Goal: Information Seeking & Learning: Learn about a topic

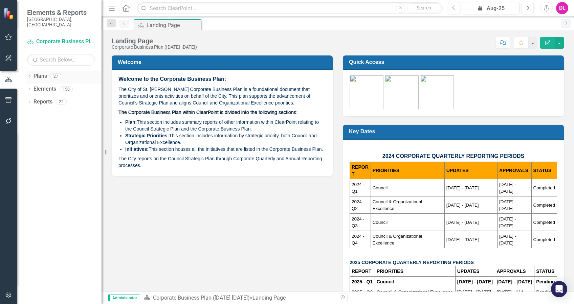
click at [30, 75] on icon "Dropdown" at bounding box center [29, 77] width 5 height 4
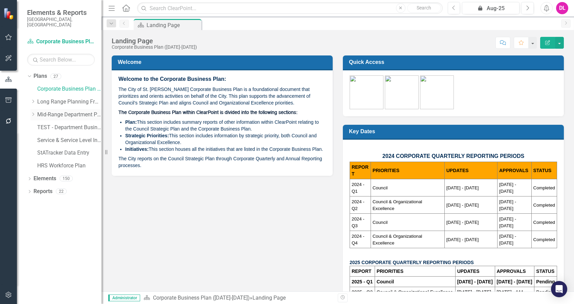
click at [31, 112] on icon "Dropdown" at bounding box center [32, 114] width 5 height 4
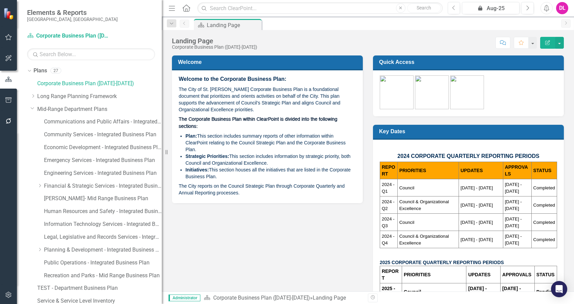
drag, startPoint x: 104, startPoint y: 153, endPoint x: 179, endPoint y: 154, distance: 75.1
click at [167, 154] on div "Resize" at bounding box center [164, 152] width 5 height 304
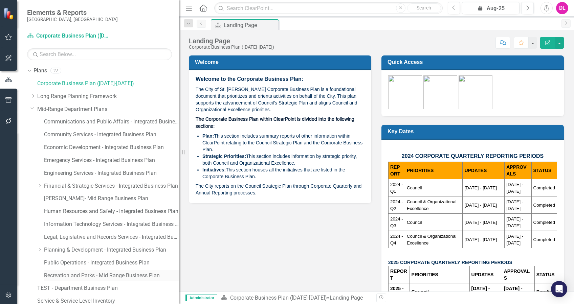
click at [129, 228] on link "Recreation and Parks - Mid Range Business Plan" at bounding box center [111, 276] width 135 height 8
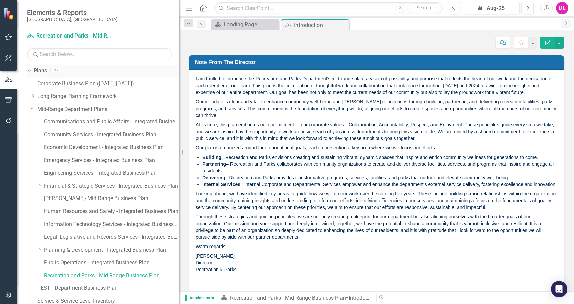
click at [29, 69] on icon "Dropdown" at bounding box center [29, 70] width 4 height 5
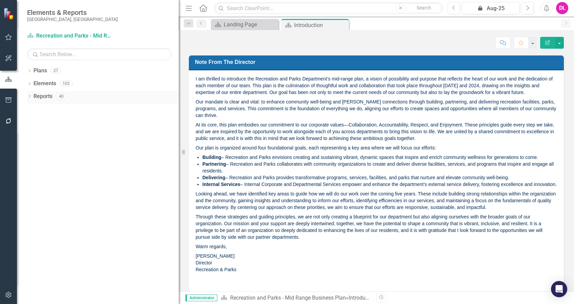
click at [30, 96] on icon at bounding box center [30, 96] width 2 height 3
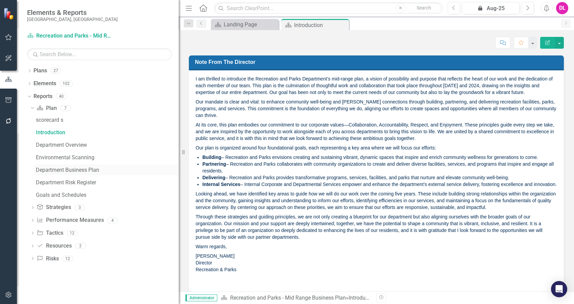
click at [94, 171] on div "Department Business Plan" at bounding box center [107, 170] width 143 height 6
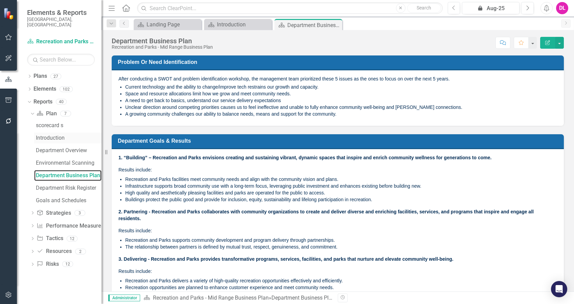
drag, startPoint x: 184, startPoint y: 151, endPoint x: 39, endPoint y: 131, distance: 145.8
click at [39, 131] on div "Elements & Reports [GEOGRAPHIC_DATA], AB Plan Recreation and Parks - Mid Range …" at bounding box center [51, 152] width 102 height 304
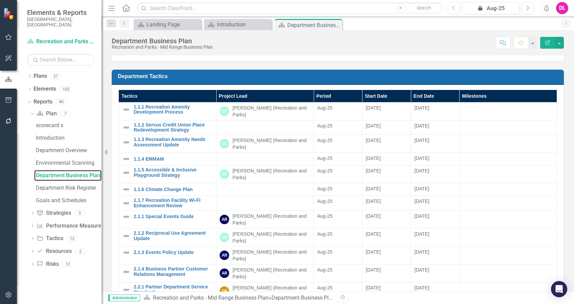
scroll to position [338, 0]
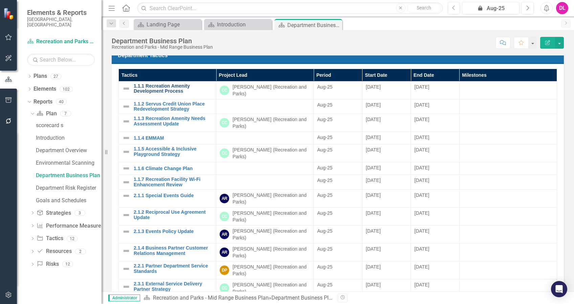
click at [169, 91] on link "1.1.1 Recreation Amenity Development Process" at bounding box center [173, 89] width 79 height 10
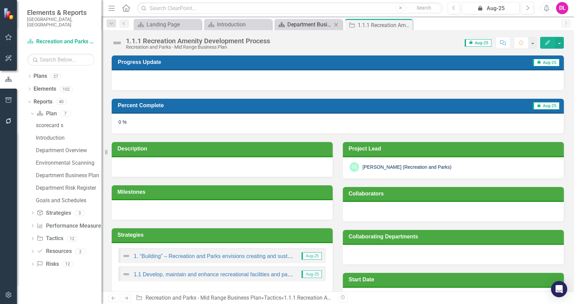
click at [314, 22] on div "Department Business Plan" at bounding box center [309, 24] width 45 height 8
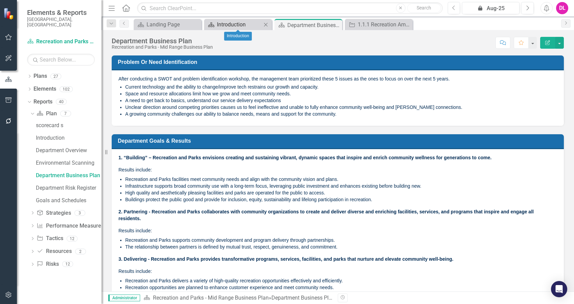
click at [232, 24] on div "Introduction" at bounding box center [239, 24] width 45 height 8
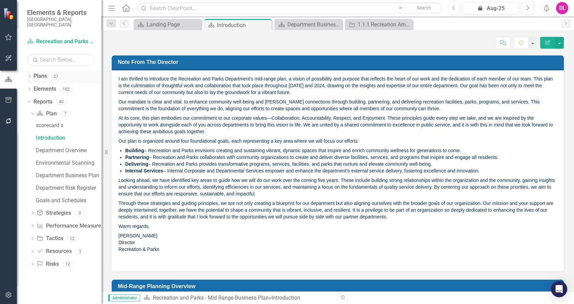
click at [29, 75] on icon "Dropdown" at bounding box center [29, 77] width 5 height 4
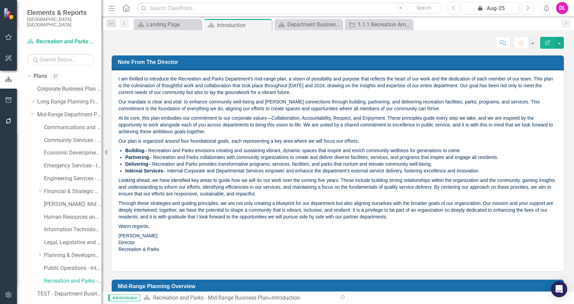
click at [59, 85] on link "Corporate Business Plan ([DATE]-[DATE])" at bounding box center [69, 89] width 64 height 8
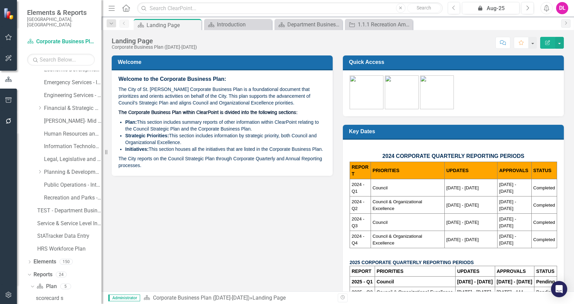
scroll to position [90, 0]
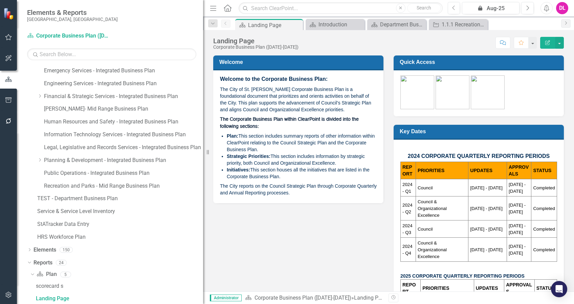
drag, startPoint x: 103, startPoint y: 194, endPoint x: 228, endPoint y: 199, distance: 124.6
click at [228, 199] on div "Elements & Reports City of [GEOGRAPHIC_DATA], [GEOGRAPHIC_DATA] Plan Corporate …" at bounding box center [287, 152] width 574 height 304
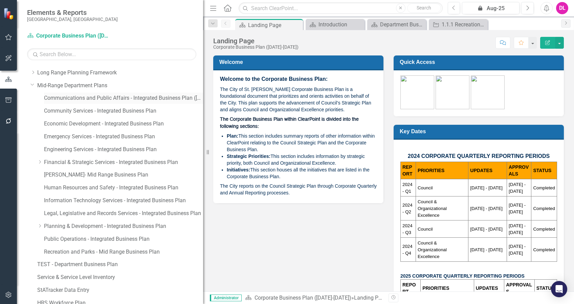
scroll to position [0, 0]
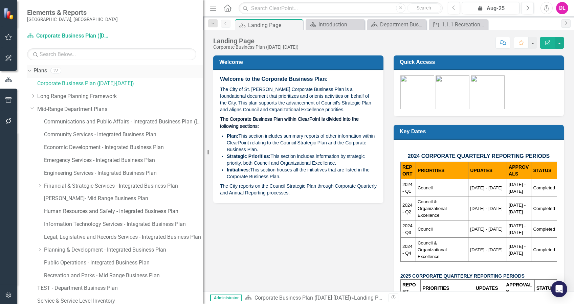
click at [27, 72] on icon "Dropdown" at bounding box center [29, 70] width 4 height 5
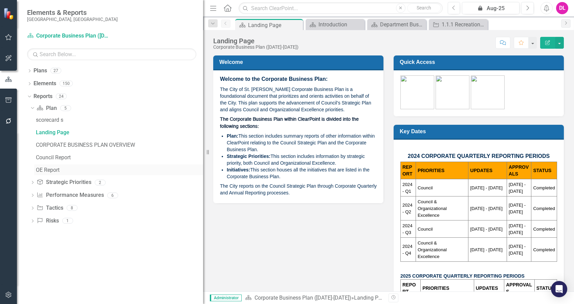
click at [47, 171] on div "OE Report" at bounding box center [119, 170] width 167 height 6
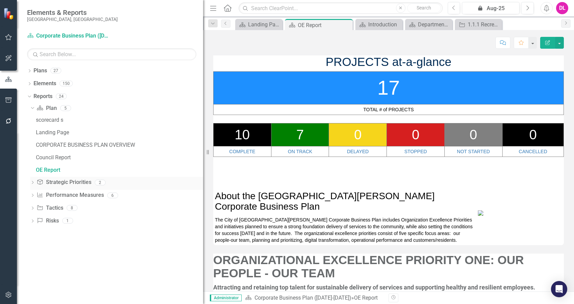
click at [33, 182] on icon "Dropdown" at bounding box center [32, 183] width 5 height 4
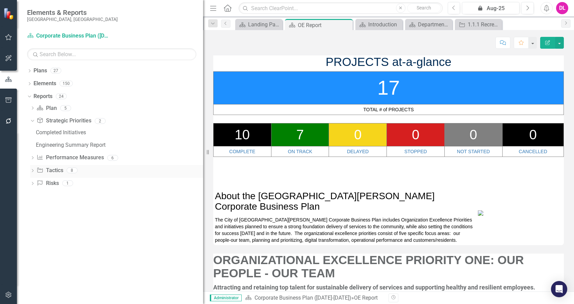
click at [32, 170] on icon "Dropdown" at bounding box center [32, 172] width 5 height 4
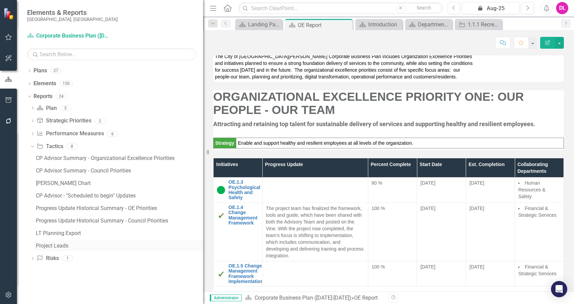
scroll to position [180, 0]
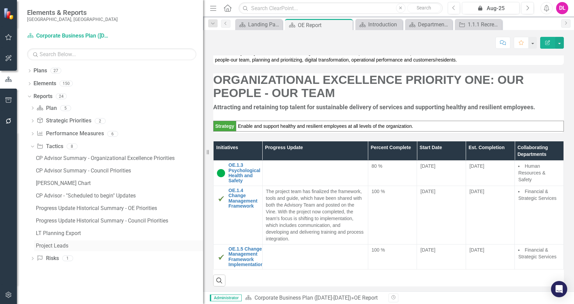
click at [51, 228] on div "Project Leads" at bounding box center [119, 246] width 167 height 6
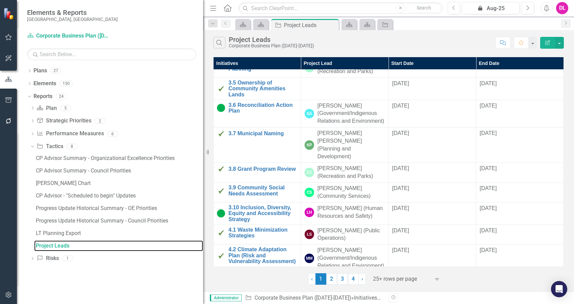
scroll to position [379, 0]
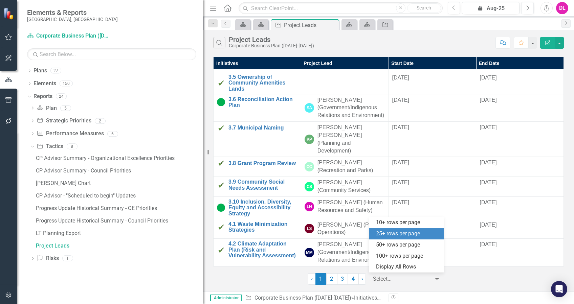
click at [430, 228] on icon "Expand" at bounding box center [437, 279] width 7 height 5
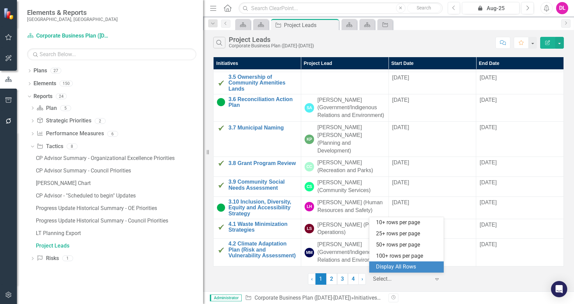
click at [430, 228] on div "Display All Rows" at bounding box center [408, 267] width 64 height 8
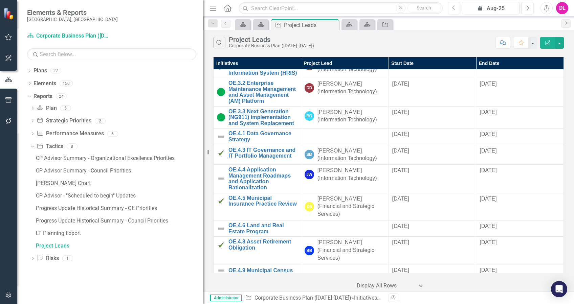
scroll to position [1525, 0]
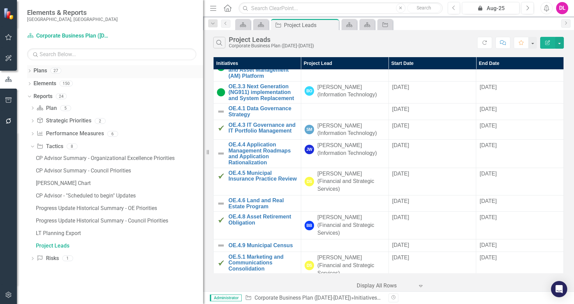
click at [30, 70] on icon "Dropdown" at bounding box center [29, 72] width 5 height 4
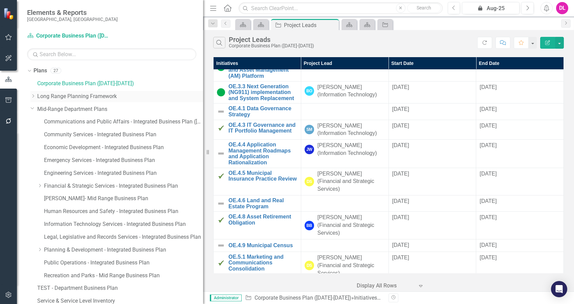
click at [35, 95] on icon "Dropdown" at bounding box center [32, 96] width 5 height 4
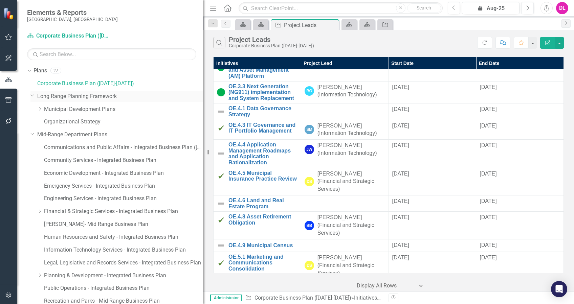
click at [33, 97] on icon "Dropdown" at bounding box center [32, 95] width 4 height 5
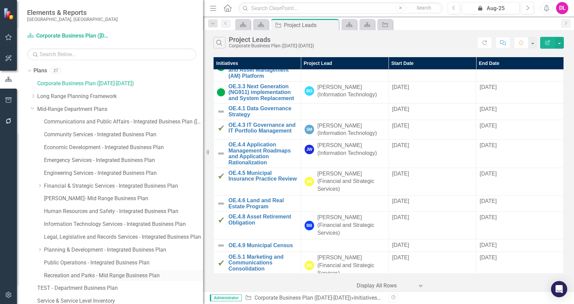
click at [116, 228] on link "Recreation and Parks - Mid Range Business Plan" at bounding box center [123, 276] width 159 height 8
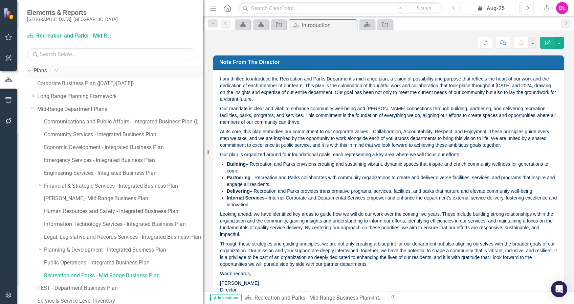
click at [29, 71] on icon "Dropdown" at bounding box center [29, 70] width 4 height 5
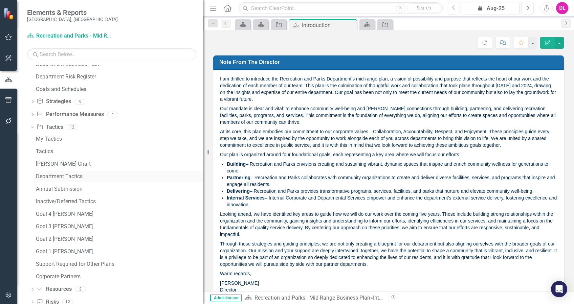
scroll to position [122, 0]
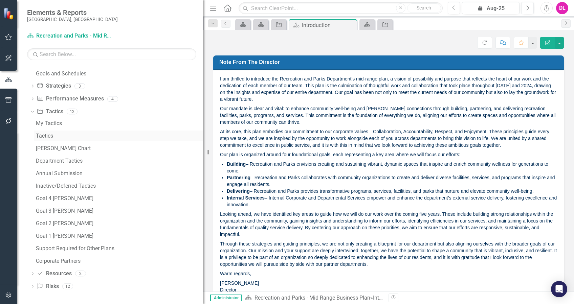
click at [49, 136] on div "Tactics" at bounding box center [119, 136] width 167 height 6
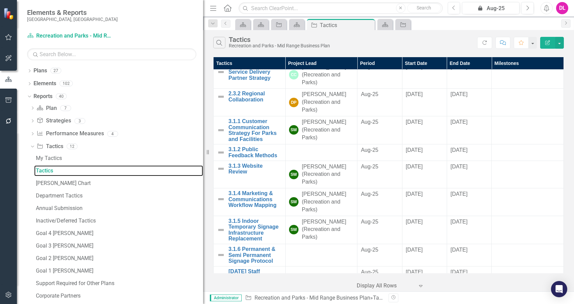
scroll to position [361, 0]
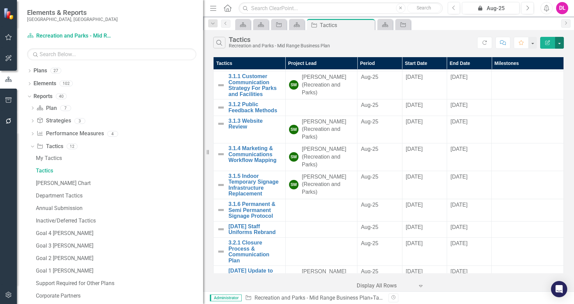
click at [430, 40] on button "button" at bounding box center [559, 43] width 9 height 12
click at [430, 83] on link "Excel Export to Excel" at bounding box center [536, 81] width 53 height 13
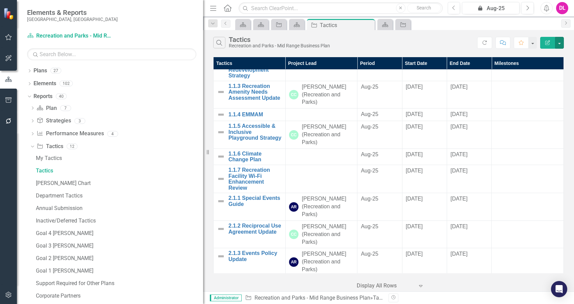
scroll to position [0, 0]
